Goal: Task Accomplishment & Management: Manage account settings

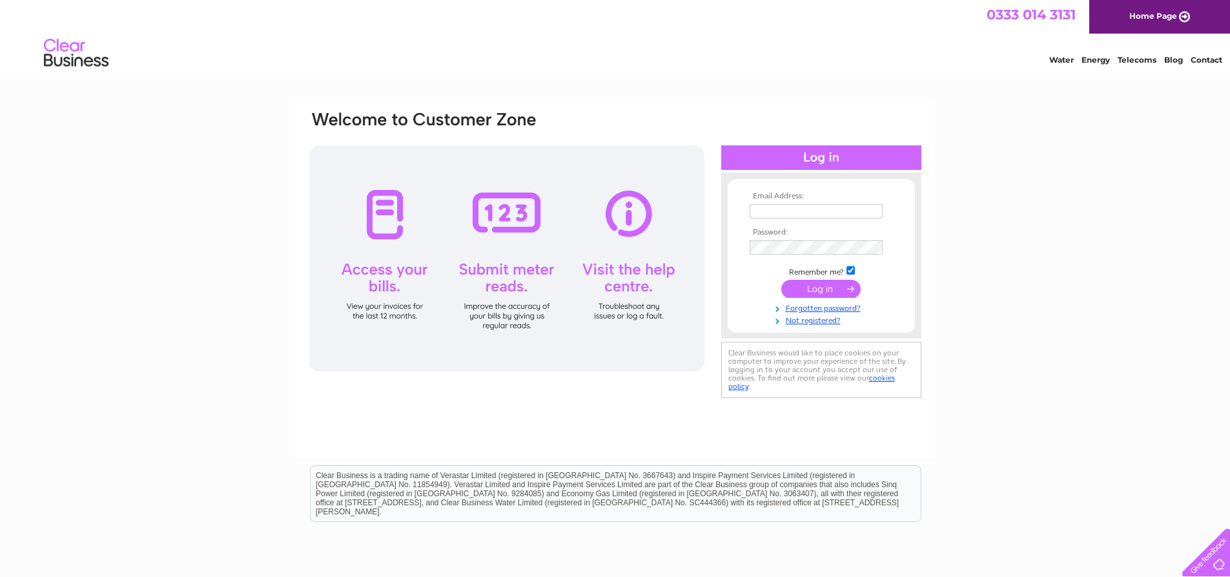
type input "[PERSON_NAME][EMAIL_ADDRESS][DOMAIN_NAME]"
click at [808, 292] on input "submit" at bounding box center [820, 289] width 79 height 18
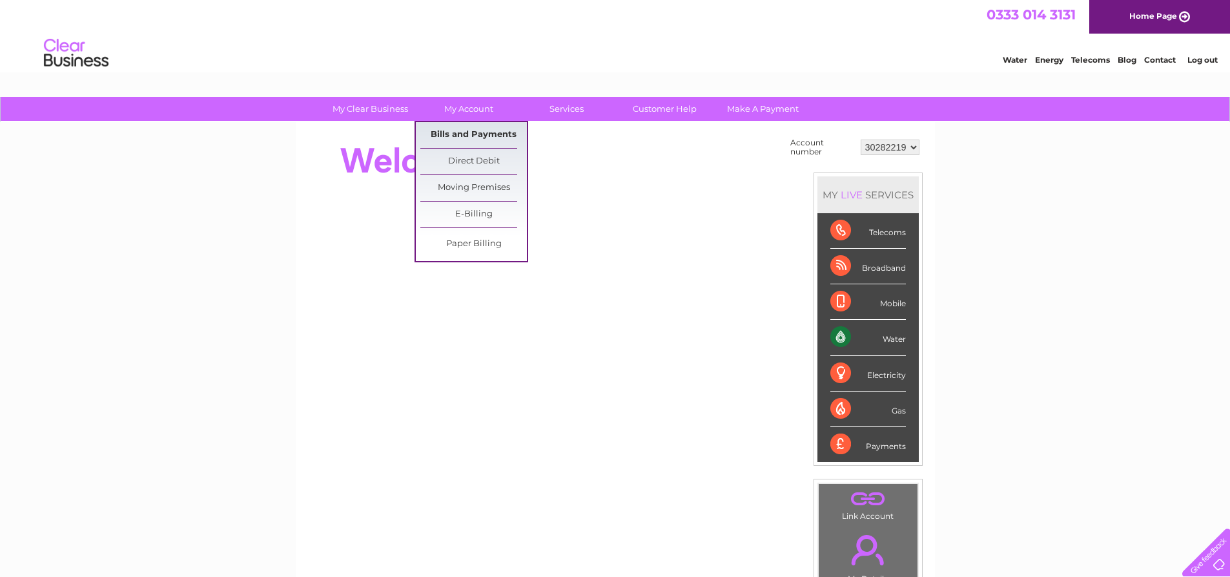
click at [471, 134] on link "Bills and Payments" at bounding box center [473, 135] width 107 height 26
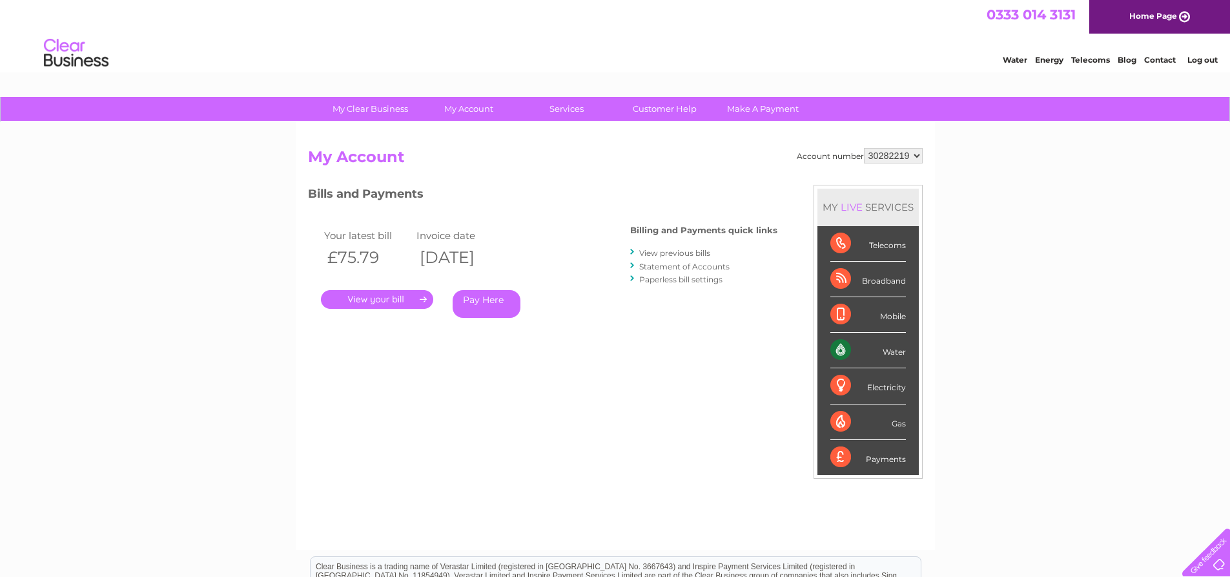
click at [393, 296] on link "." at bounding box center [377, 299] width 112 height 19
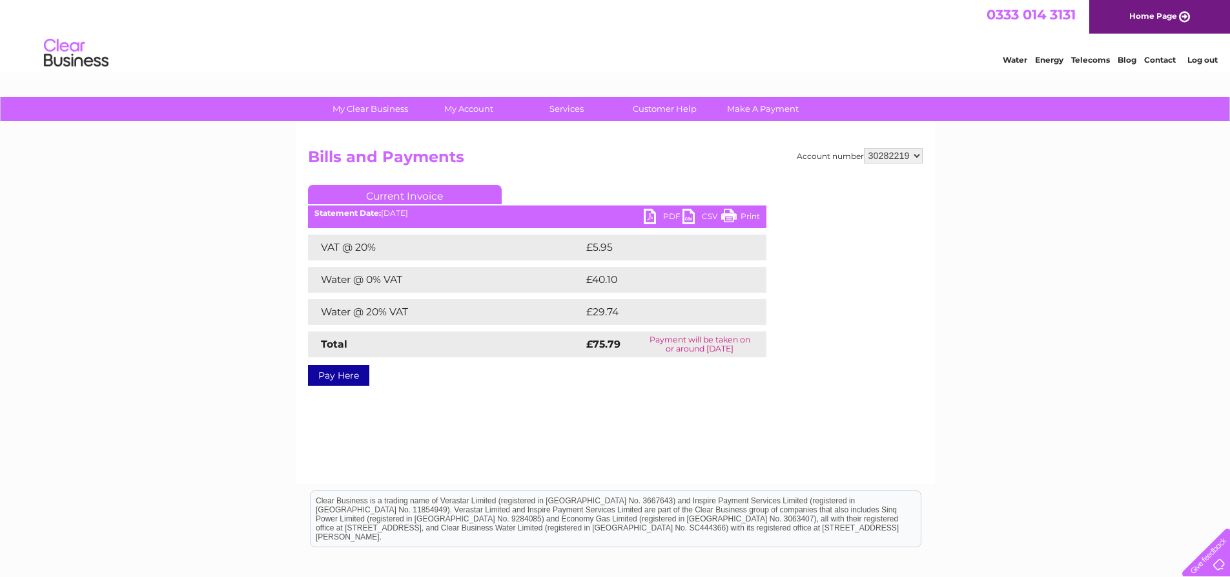
click at [657, 214] on link "PDF" at bounding box center [663, 218] width 39 height 19
click at [1145, 14] on link "Home Page" at bounding box center [1159, 17] width 141 height 34
